Goal: Communication & Community: Connect with others

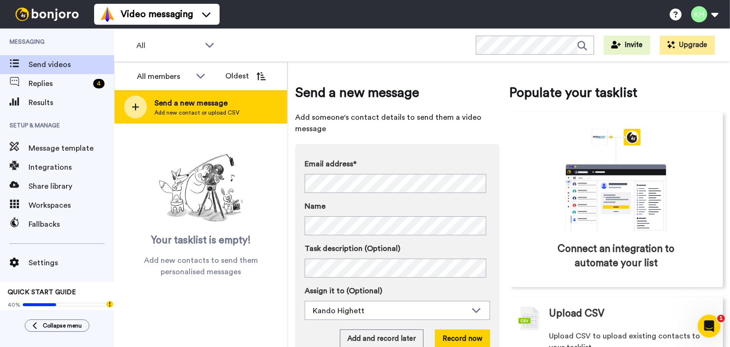
click at [221, 116] on div "Send a new message Add new contact or upload CSV" at bounding box center [201, 106] width 173 height 33
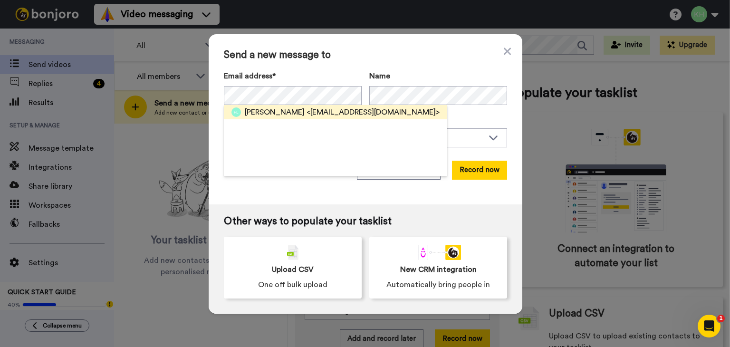
click at [307, 109] on span "<[EMAIL_ADDRESS][DOMAIN_NAME]>" at bounding box center [373, 111] width 133 height 11
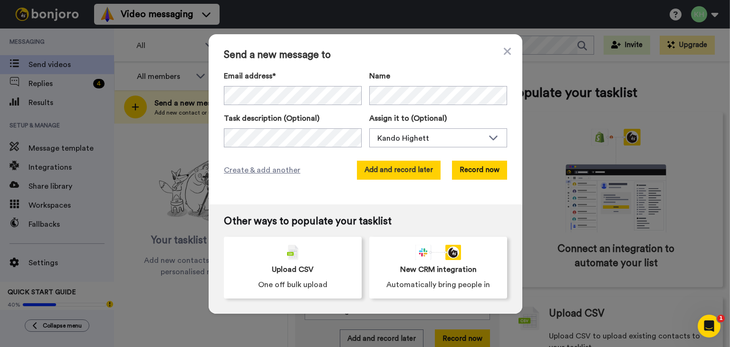
click at [375, 177] on button "Add and record later" at bounding box center [399, 170] width 84 height 19
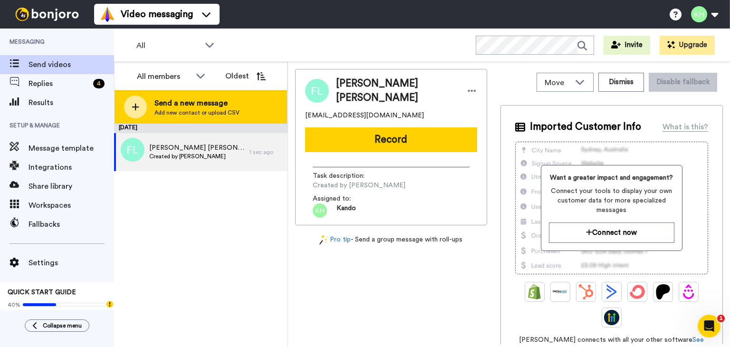
click at [178, 102] on span "Send a new message" at bounding box center [196, 102] width 85 height 11
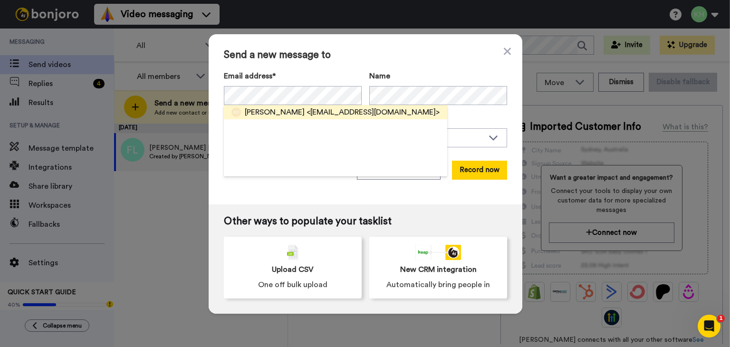
click at [275, 107] on span "[PERSON_NAME]" at bounding box center [275, 111] width 60 height 11
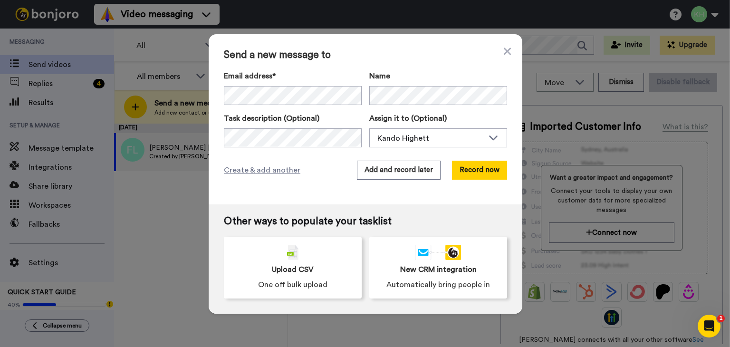
click at [378, 86] on div "Name" at bounding box center [438, 87] width 138 height 35
click at [392, 174] on button "Add and record later" at bounding box center [399, 170] width 84 height 19
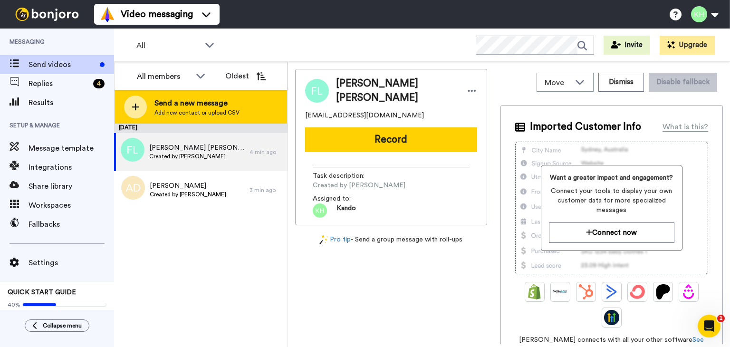
click at [181, 116] on div "Send a new message Add new contact or upload CSV" at bounding box center [201, 106] width 173 height 33
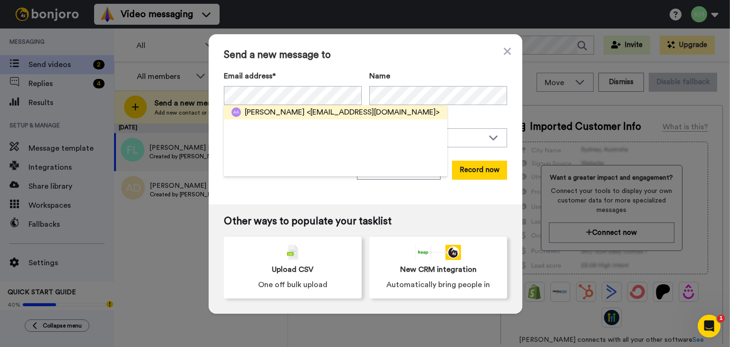
click at [307, 112] on span "<[EMAIL_ADDRESS][DOMAIN_NAME]>" at bounding box center [373, 111] width 133 height 11
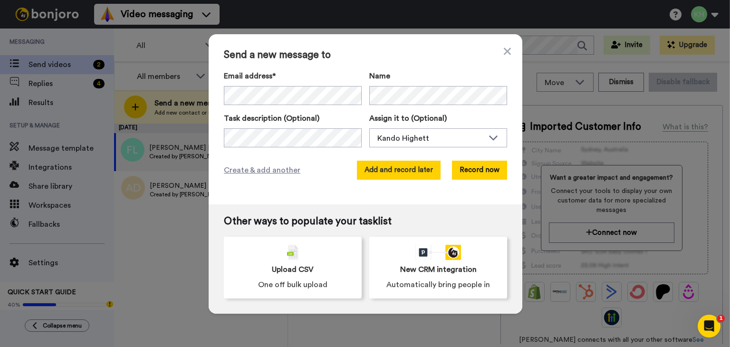
click at [406, 170] on button "Add and record later" at bounding box center [399, 170] width 84 height 19
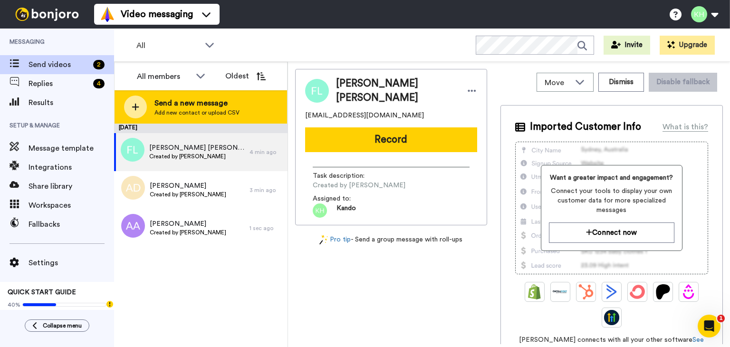
click at [202, 104] on span "Send a new message" at bounding box center [196, 102] width 85 height 11
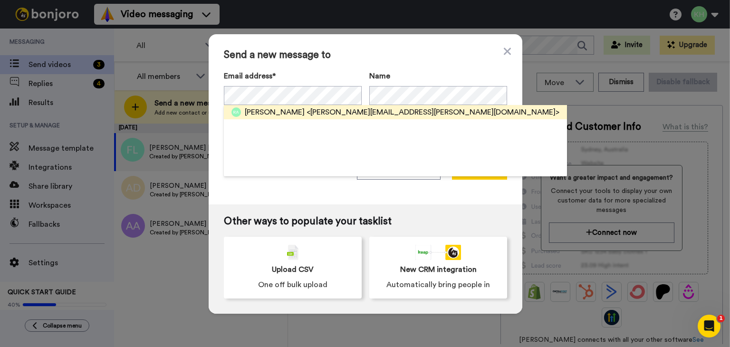
click at [275, 109] on span "[PERSON_NAME]" at bounding box center [275, 111] width 60 height 11
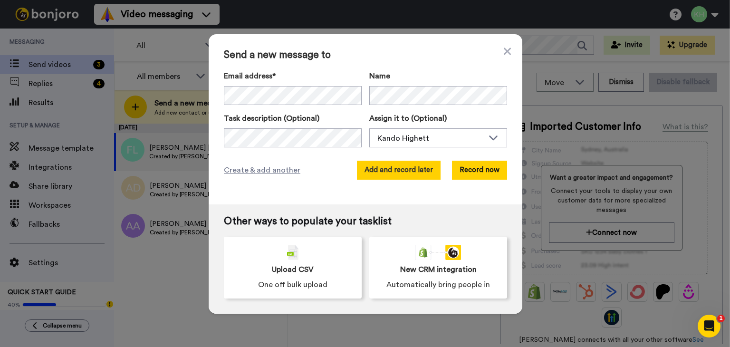
click at [398, 161] on button "Add and record later" at bounding box center [399, 170] width 84 height 19
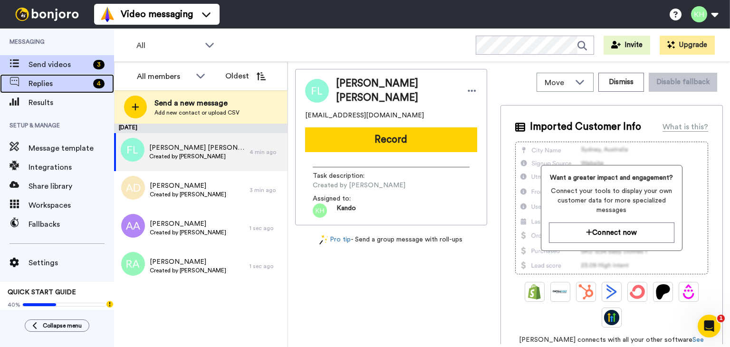
click at [65, 85] on span "Replies" at bounding box center [59, 83] width 61 height 11
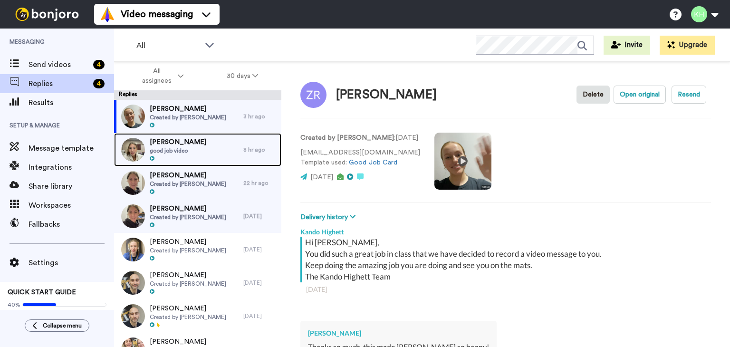
click at [237, 156] on div "Zara Kula good job video 8 hr ago" at bounding box center [197, 149] width 167 height 33
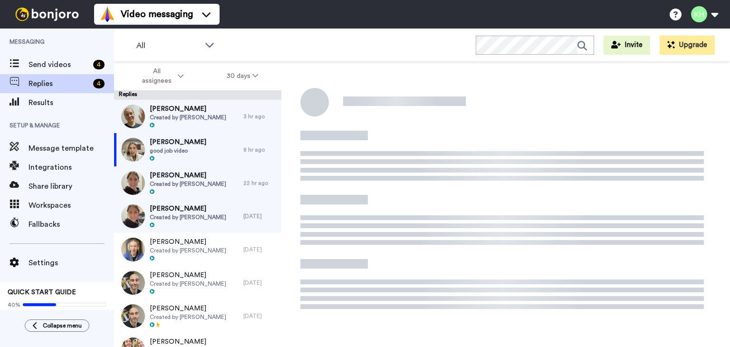
type textarea "x"
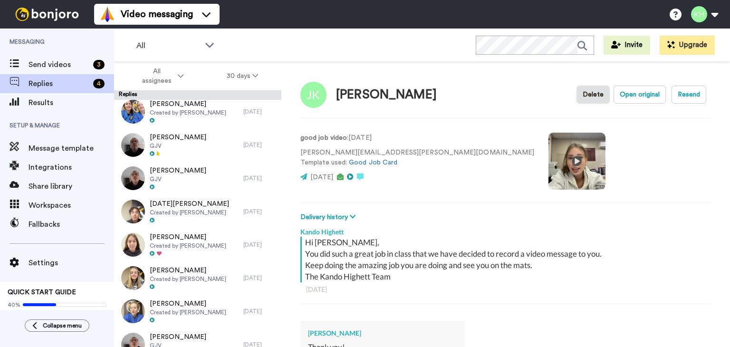
click at [549, 163] on video at bounding box center [577, 161] width 57 height 57
click at [549, 158] on video at bounding box center [577, 161] width 57 height 57
click at [549, 161] on video at bounding box center [577, 161] width 57 height 57
click at [549, 186] on video at bounding box center [577, 161] width 57 height 57
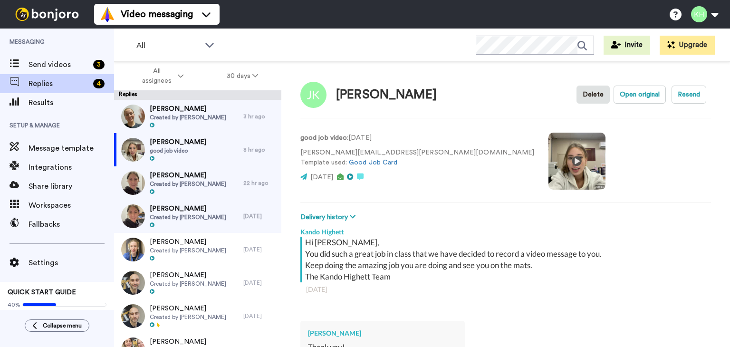
click at [549, 169] on video at bounding box center [577, 161] width 57 height 57
click at [87, 59] on span "Send videos" at bounding box center [59, 64] width 61 height 11
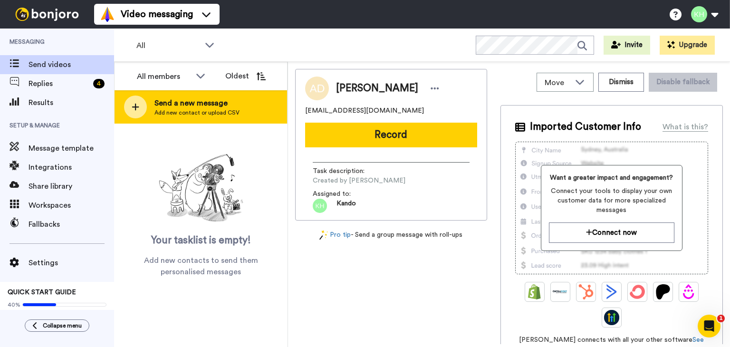
click at [196, 115] on span "Add new contact or upload CSV" at bounding box center [196, 113] width 85 height 8
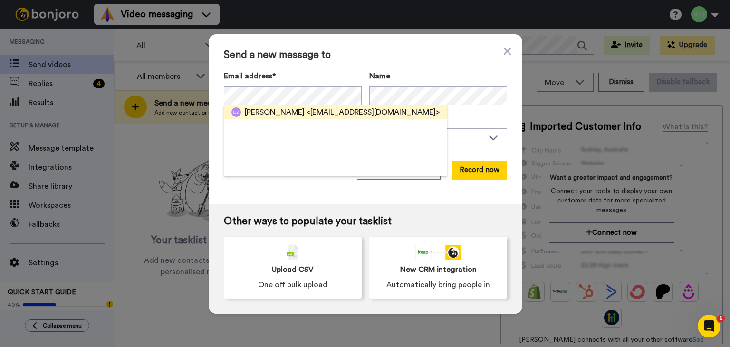
click at [307, 112] on span "<lilyli723@gmail.com>" at bounding box center [373, 111] width 133 height 11
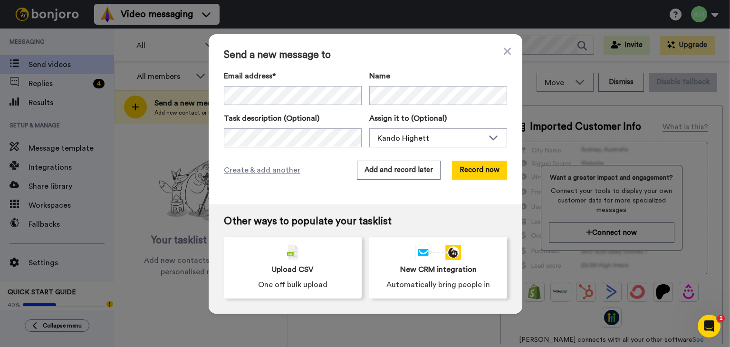
click at [373, 158] on div "Send a new message to Email address* Dean Zheng <lilyli723@gmail.com> Name Task…" at bounding box center [366, 119] width 314 height 170
click at [378, 169] on button "Add and record later" at bounding box center [399, 170] width 84 height 19
